Goal: Task Accomplishment & Management: Use online tool/utility

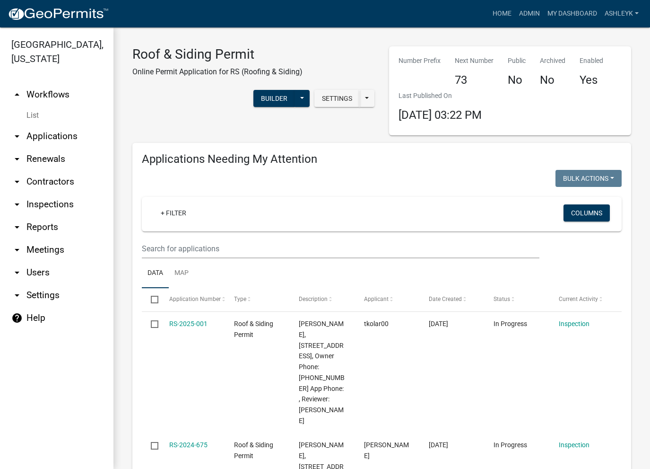
select select "3: 100"
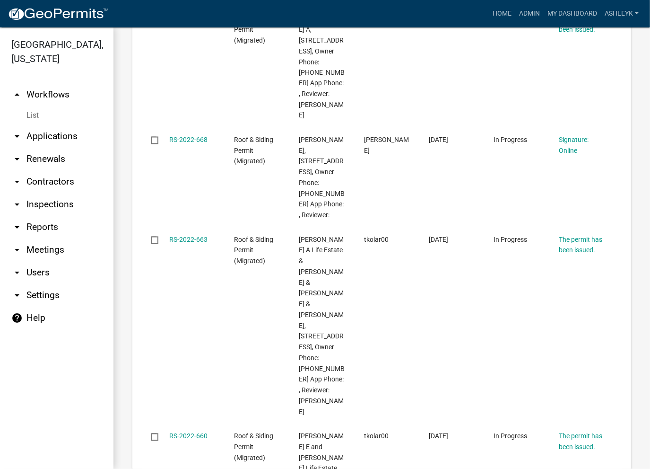
click at [29, 113] on link "List" at bounding box center [56, 115] width 113 height 19
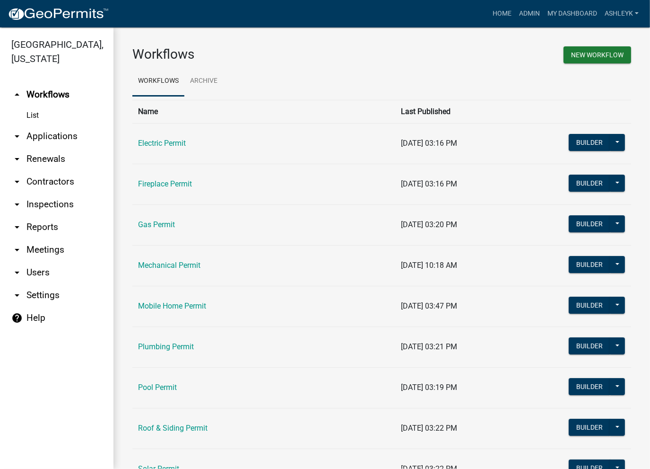
click at [49, 138] on link "arrow_drop_down Applications" at bounding box center [56, 136] width 113 height 23
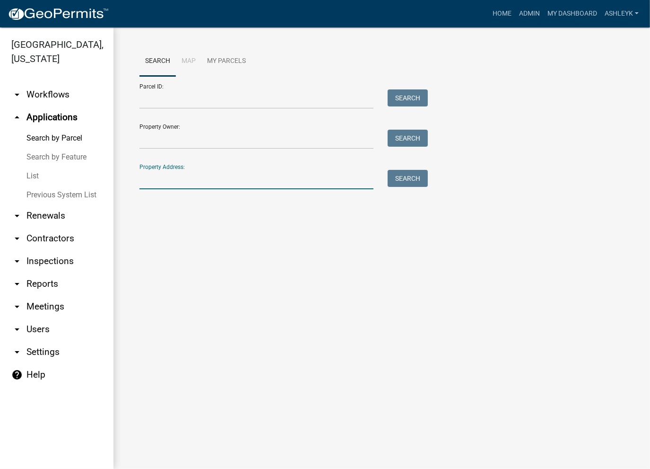
click at [159, 186] on input "Property Address:" at bounding box center [256, 179] width 234 height 19
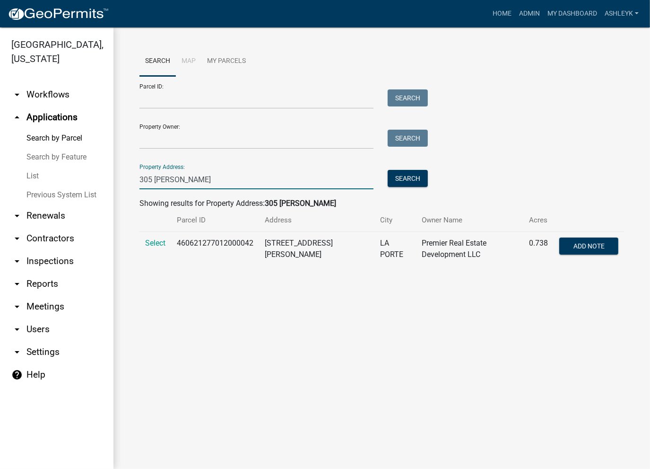
drag, startPoint x: 125, startPoint y: 189, endPoint x: 119, endPoint y: 191, distance: 6.4
click at [119, 191] on div "Search Map My Parcels Parcel ID: Search Property Owner: Search Property Address…" at bounding box center [381, 159] width 537 height 265
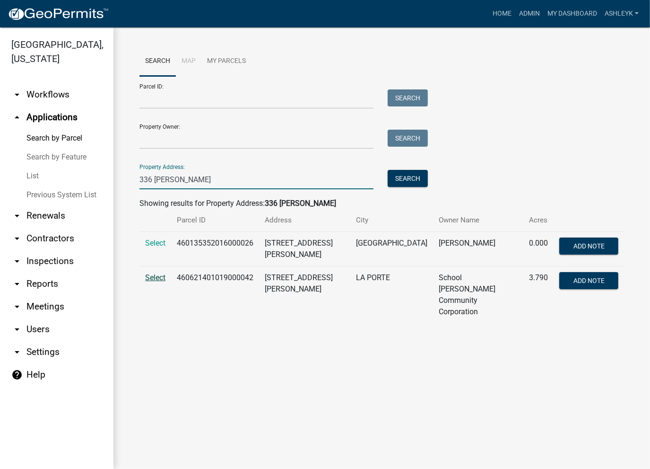
type input "336 johnson"
click at [152, 280] on span "Select" at bounding box center [155, 277] width 20 height 9
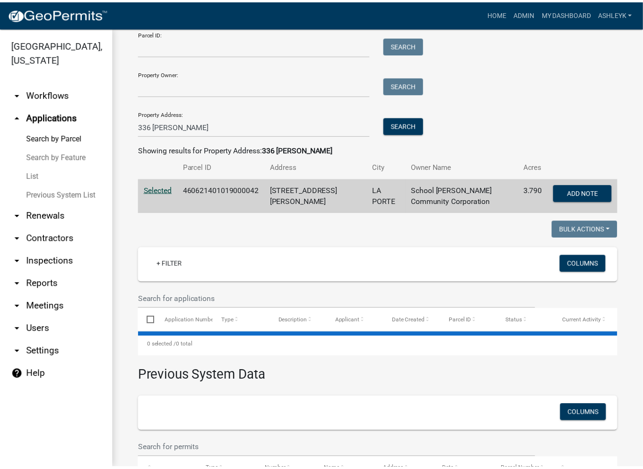
scroll to position [132, 0]
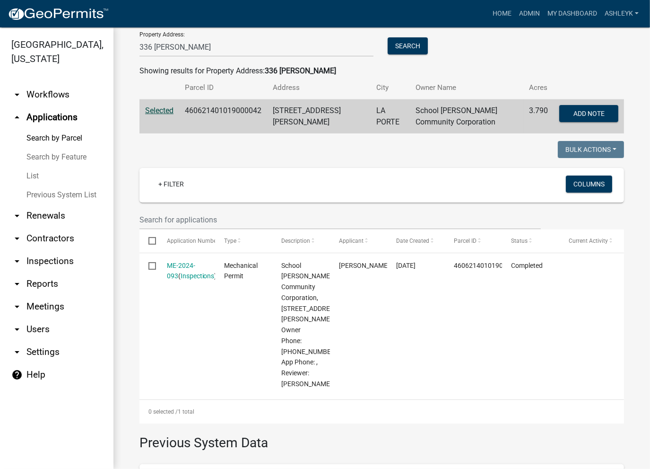
click at [178, 263] on link "ME-2024-093" at bounding box center [181, 271] width 28 height 18
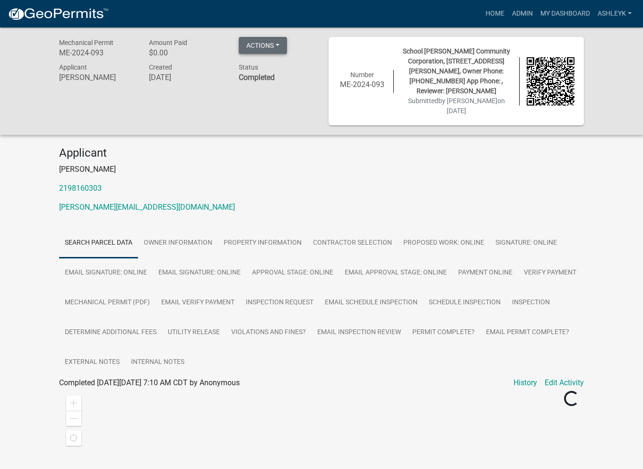
drag, startPoint x: 272, startPoint y: 35, endPoint x: 272, endPoint y: 44, distance: 9.0
click at [274, 42] on div "Mechanical Permit ME-2024-093 Amount Paid $0.00 Actions Printer Friendly Recalc…" at bounding box center [321, 80] width 643 height 107
click at [272, 44] on button "Actions" at bounding box center [263, 45] width 48 height 17
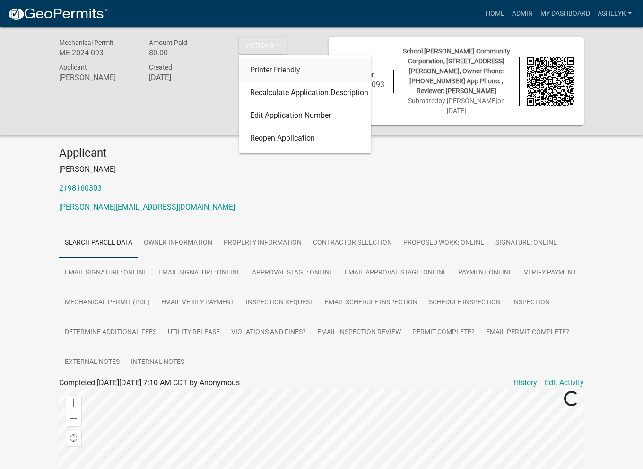
click at [268, 72] on link "Printer Friendly" at bounding box center [305, 70] width 132 height 23
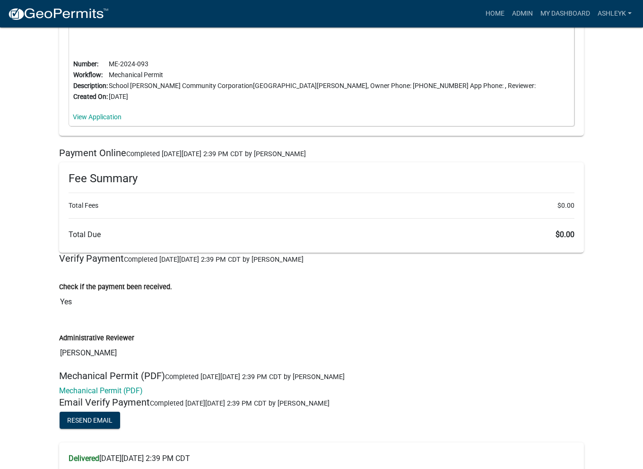
scroll to position [3405, 0]
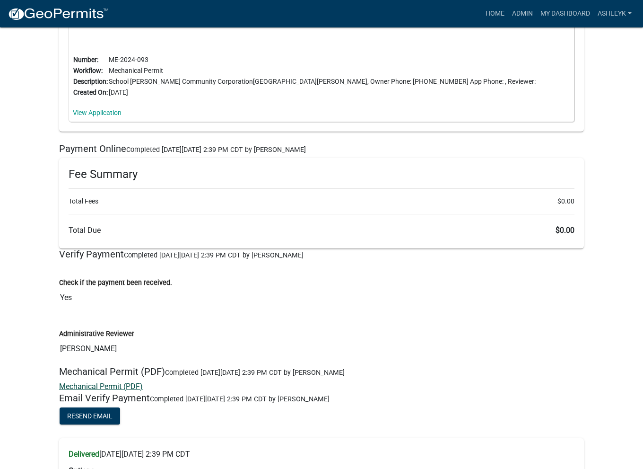
click at [95, 382] on link "Mechanical Permit (PDF)" at bounding box center [101, 386] width 84 height 9
